Goal: Task Accomplishment & Management: Manage account settings

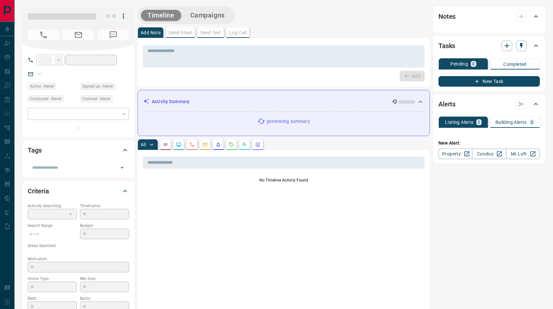
type input "**"
type input "**********"
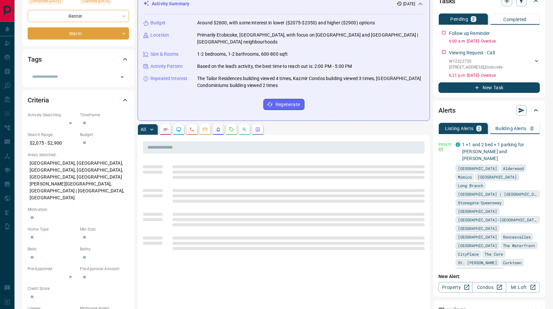
scroll to position [153, 0]
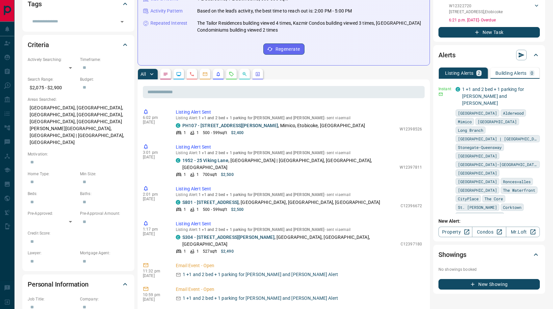
click at [232, 71] on icon "Requests" at bounding box center [231, 73] width 5 height 5
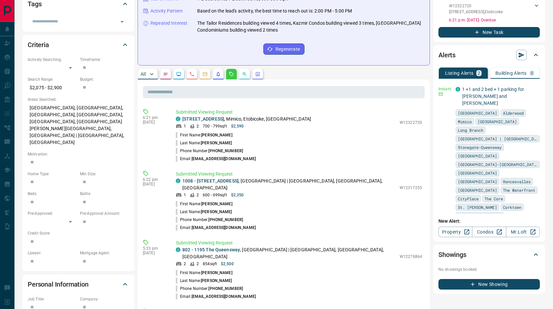
scroll to position [0, 0]
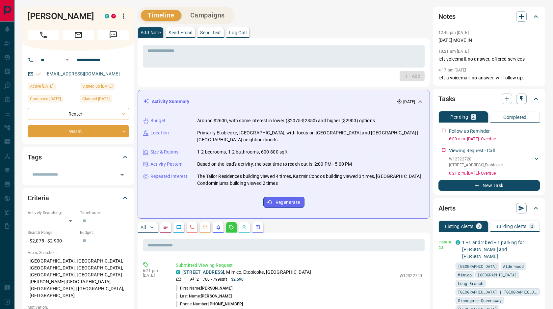
click at [204, 223] on button "button" at bounding box center [205, 227] width 11 height 11
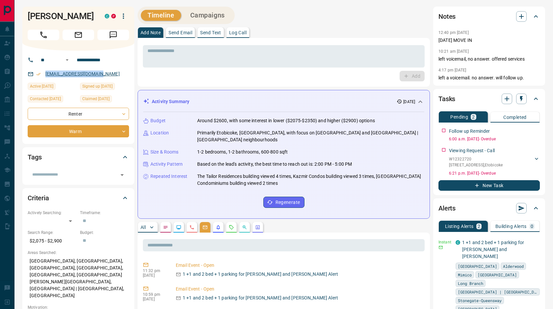
drag, startPoint x: 109, startPoint y: 73, endPoint x: 45, endPoint y: 73, distance: 63.5
click at [45, 73] on div "[EMAIL_ADDRESS][DOMAIN_NAME]" at bounding box center [78, 73] width 101 height 11
copy link "[EMAIL_ADDRESS][DOMAIN_NAME]"
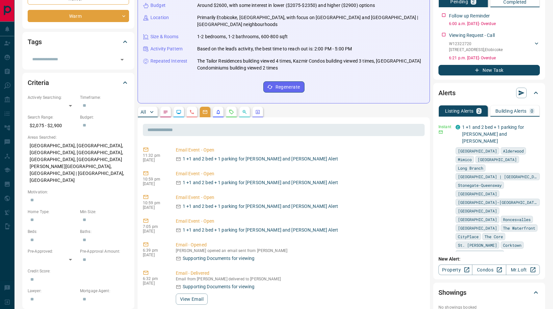
scroll to position [162, 0]
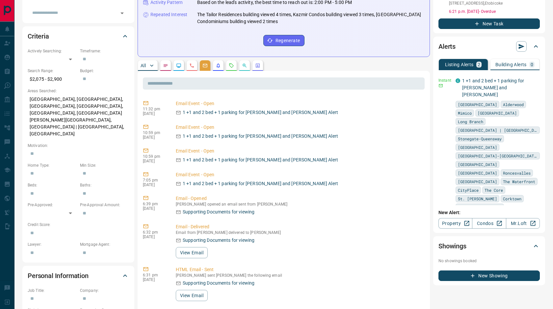
click at [232, 63] on icon "Requests" at bounding box center [231, 65] width 4 height 4
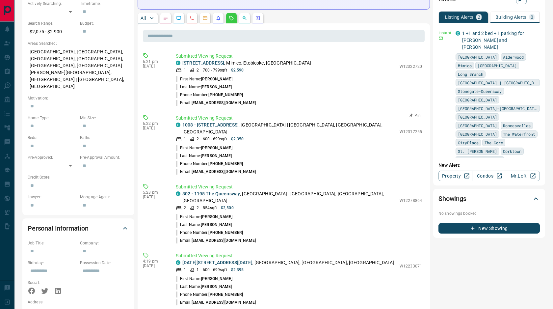
scroll to position [0, 0]
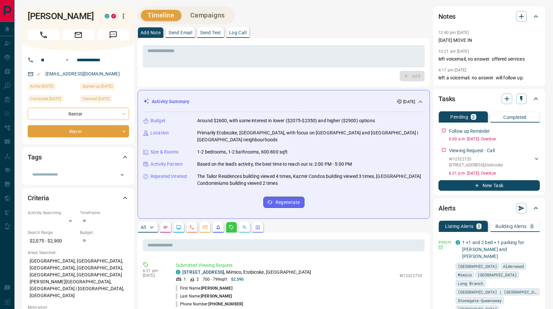
click at [151, 76] on div "Add" at bounding box center [284, 76] width 282 height 11
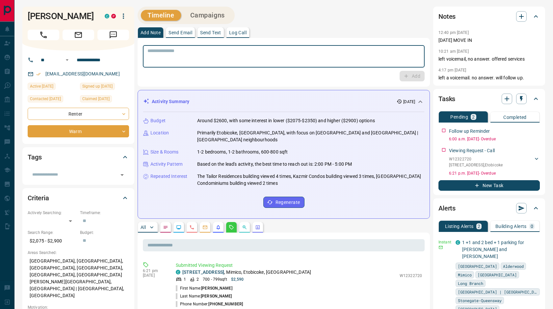
click at [154, 53] on textarea at bounding box center [283, 56] width 273 height 17
click at [181, 56] on textarea at bounding box center [283, 56] width 273 height 17
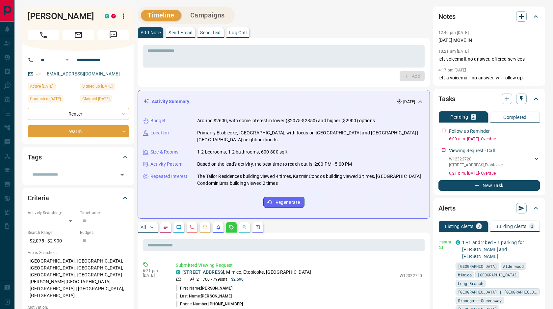
click at [271, 7] on div "Timeline Campaigns" at bounding box center [284, 15] width 292 height 17
click at [191, 50] on textarea at bounding box center [283, 56] width 273 height 17
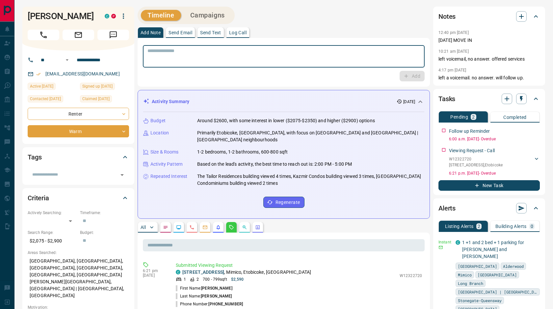
click at [191, 50] on textarea at bounding box center [283, 56] width 273 height 17
type textarea "**********"
click at [408, 73] on button "Add" at bounding box center [412, 76] width 25 height 11
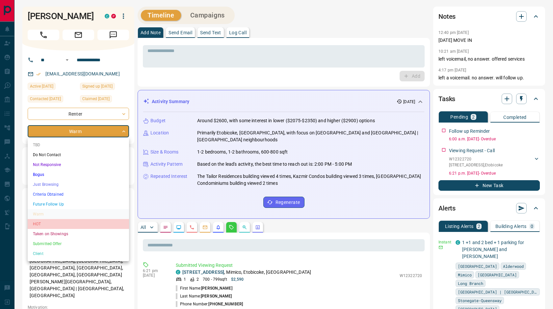
click at [53, 225] on li "HOT" at bounding box center [78, 224] width 101 height 10
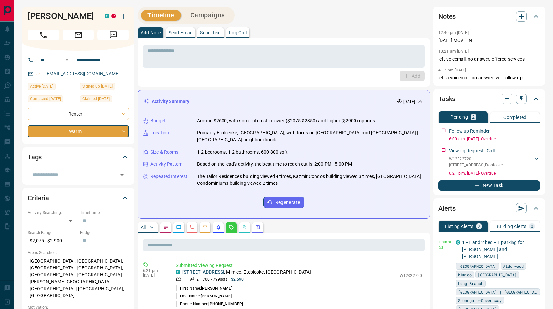
type input "*"
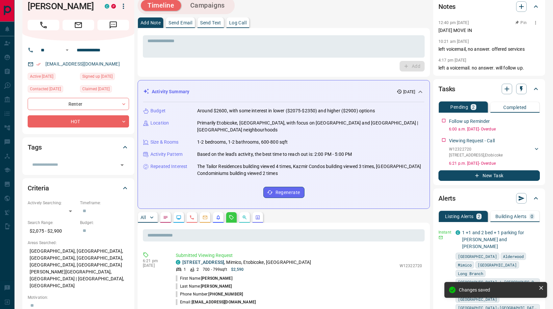
scroll to position [11, 0]
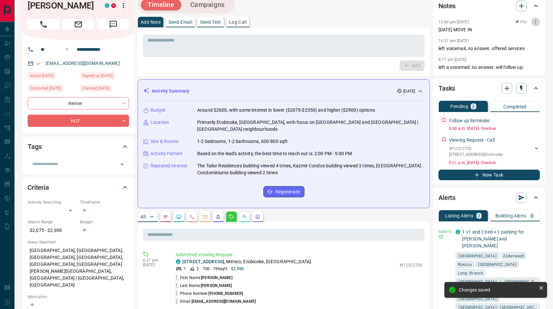
click at [535, 24] on icon "button" at bounding box center [535, 21] width 5 height 5
click at [527, 40] on li "Delete" at bounding box center [525, 44] width 29 height 10
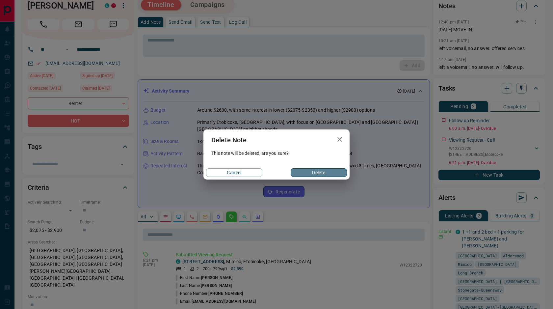
click at [324, 170] on button "Delete" at bounding box center [319, 172] width 56 height 9
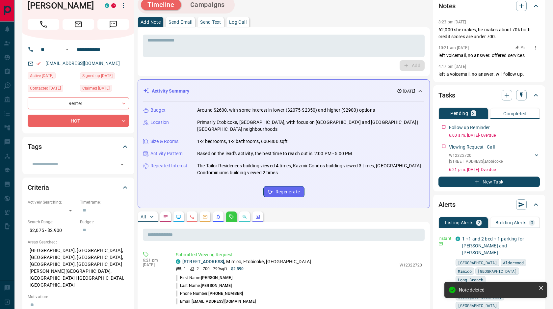
click at [534, 48] on icon "button" at bounding box center [535, 47] width 5 height 5
click at [526, 66] on li "Delete" at bounding box center [525, 70] width 29 height 10
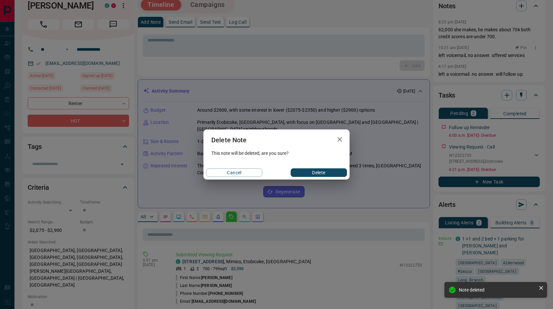
click at [331, 172] on button "Delete" at bounding box center [319, 172] width 56 height 9
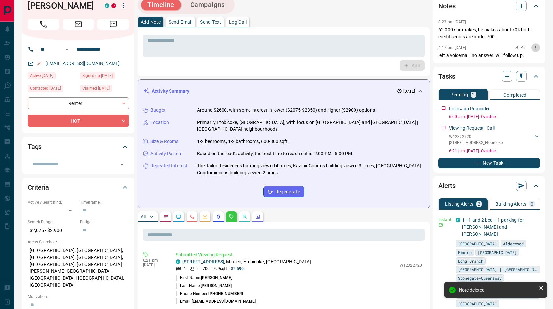
click at [535, 49] on icon "button" at bounding box center [535, 48] width 1 height 4
click at [523, 68] on li "Delete" at bounding box center [525, 70] width 29 height 10
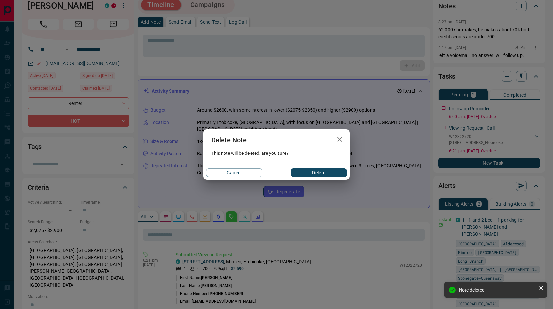
click at [313, 176] on button "Delete" at bounding box center [319, 172] width 56 height 9
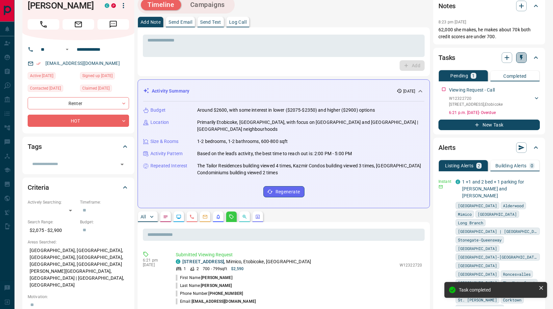
click at [523, 56] on icon "button" at bounding box center [521, 57] width 7 height 7
click at [508, 69] on li "1 Day Follow-Up" at bounding box center [504, 71] width 45 height 10
